Goal: Task Accomplishment & Management: Manage account settings

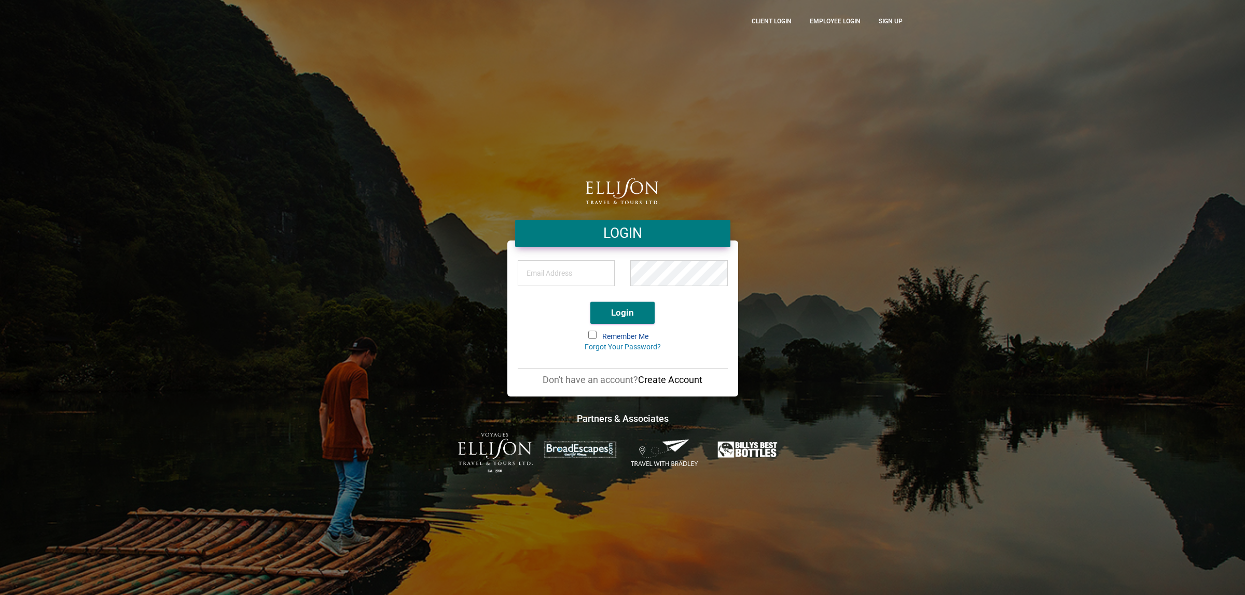
type input "[PERSON_NAME][EMAIL_ADDRESS][DOMAIN_NAME]"
click at [615, 315] on button "Login" at bounding box center [622, 313] width 64 height 22
